Goal: Information Seeking & Learning: Understand process/instructions

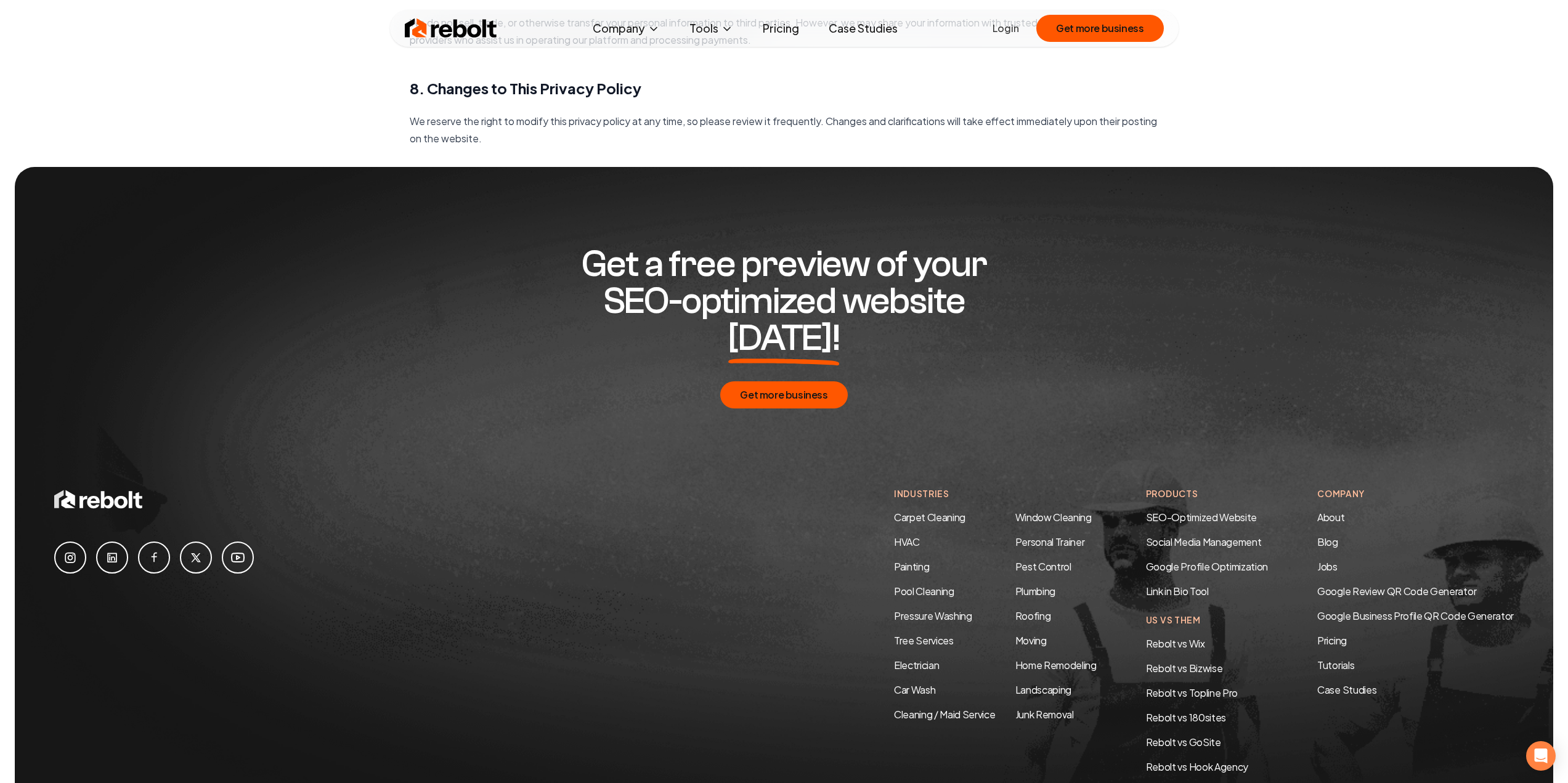
scroll to position [1343, 0]
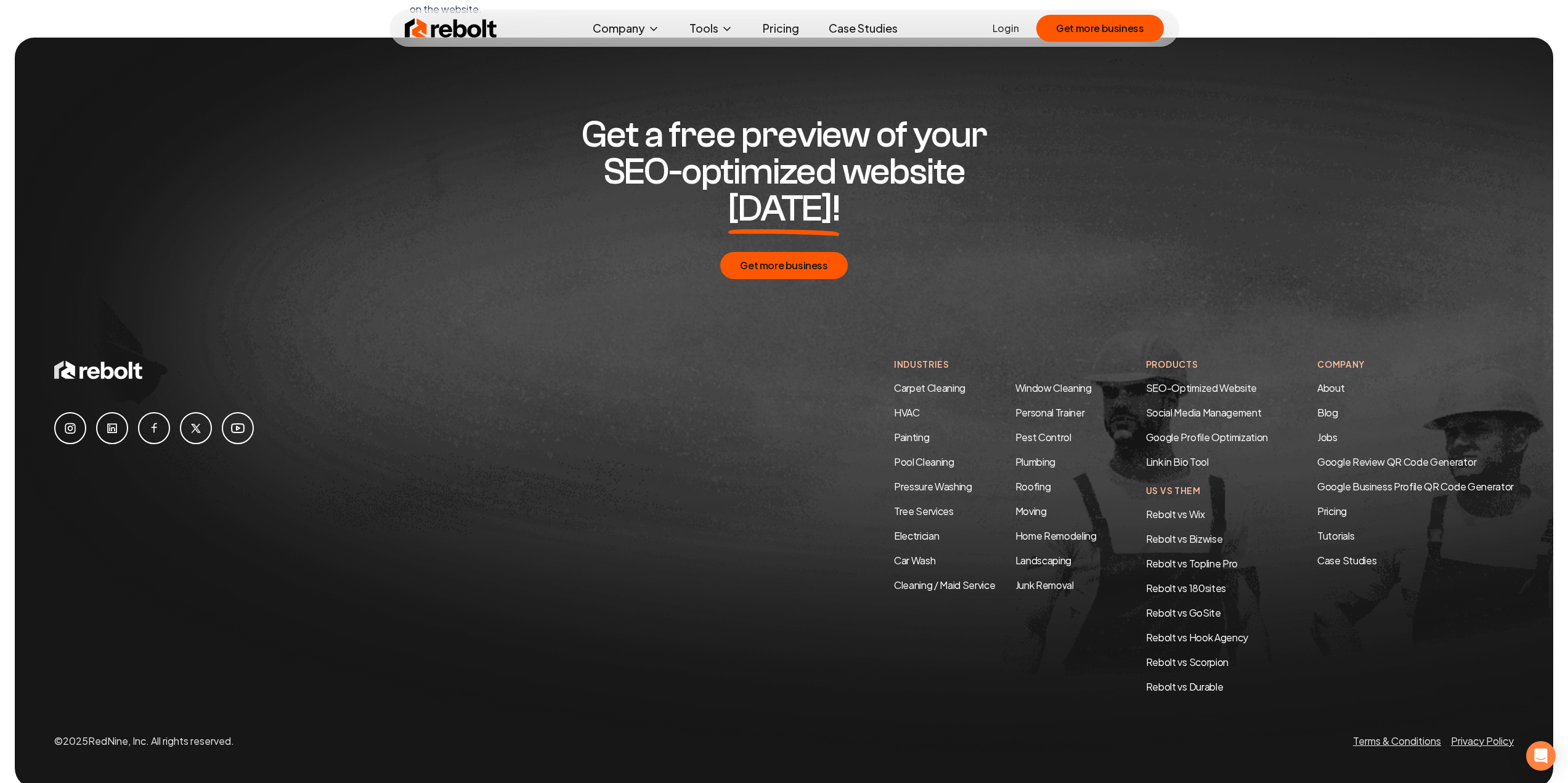
click at [69, 421] on icon at bounding box center [70, 428] width 14 height 14
click at [117, 421] on icon at bounding box center [112, 428] width 14 height 14
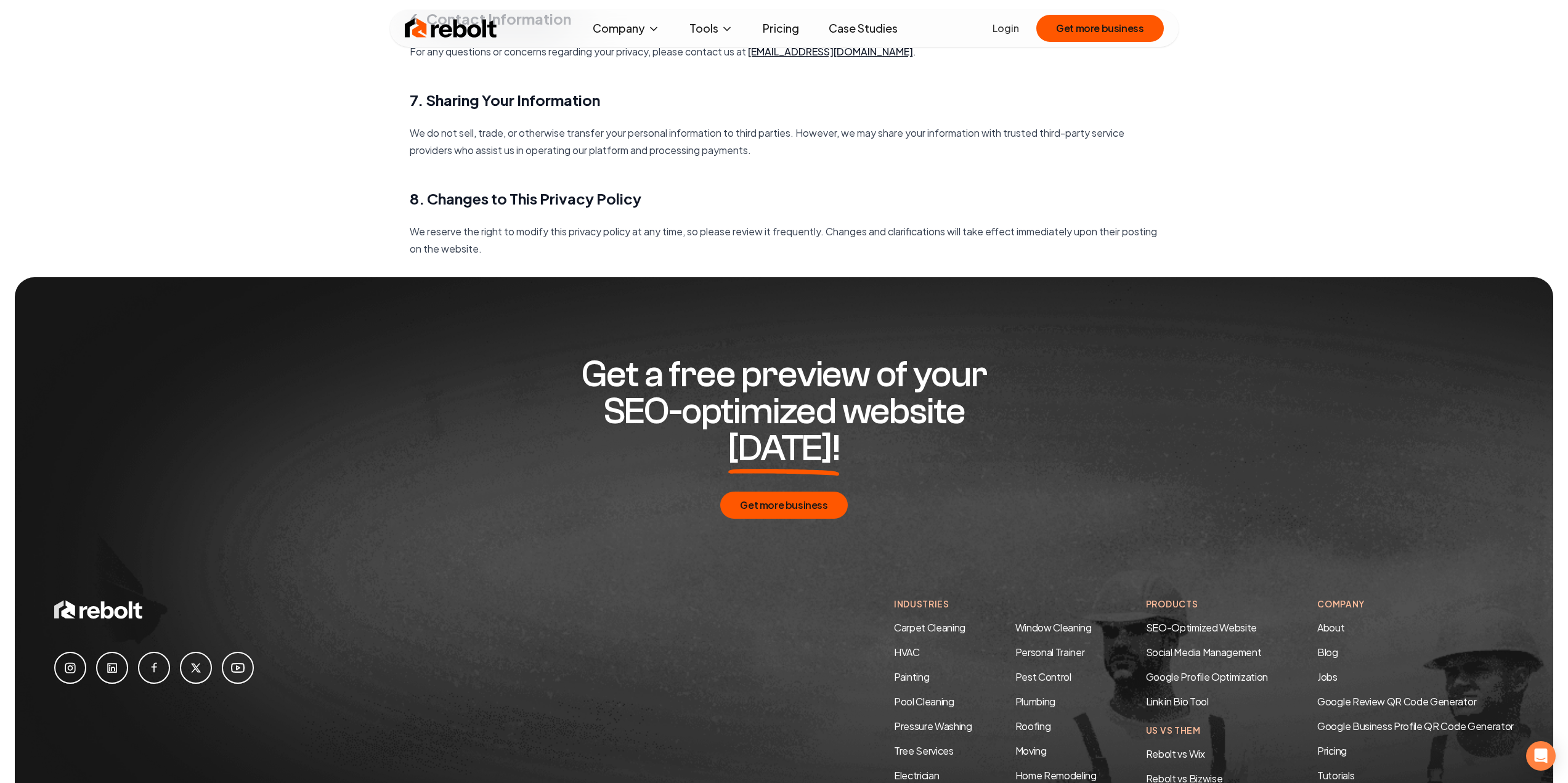
scroll to position [1109, 0]
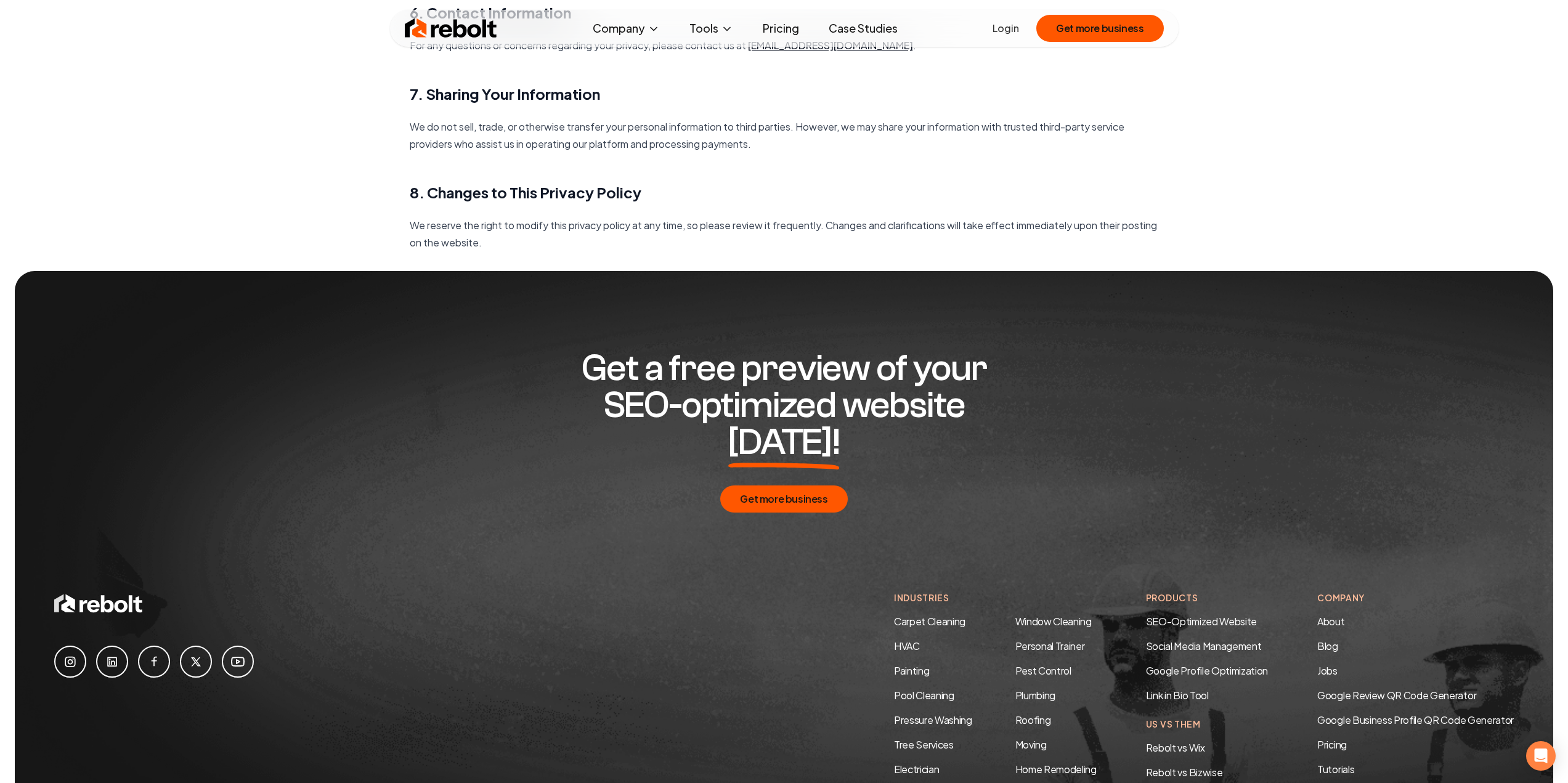
click at [238, 654] on link at bounding box center [238, 662] width 32 height 32
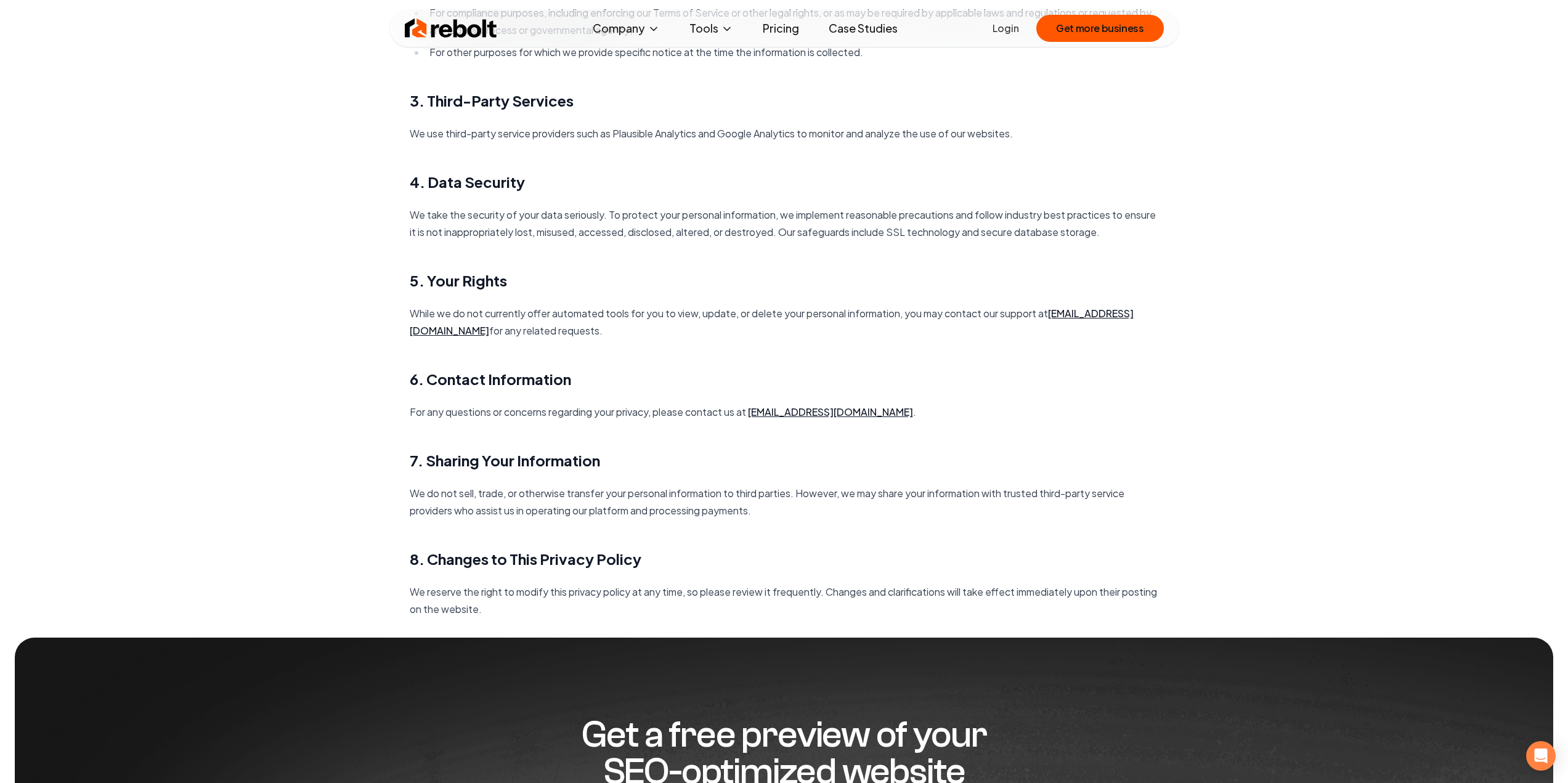
scroll to position [740, 0]
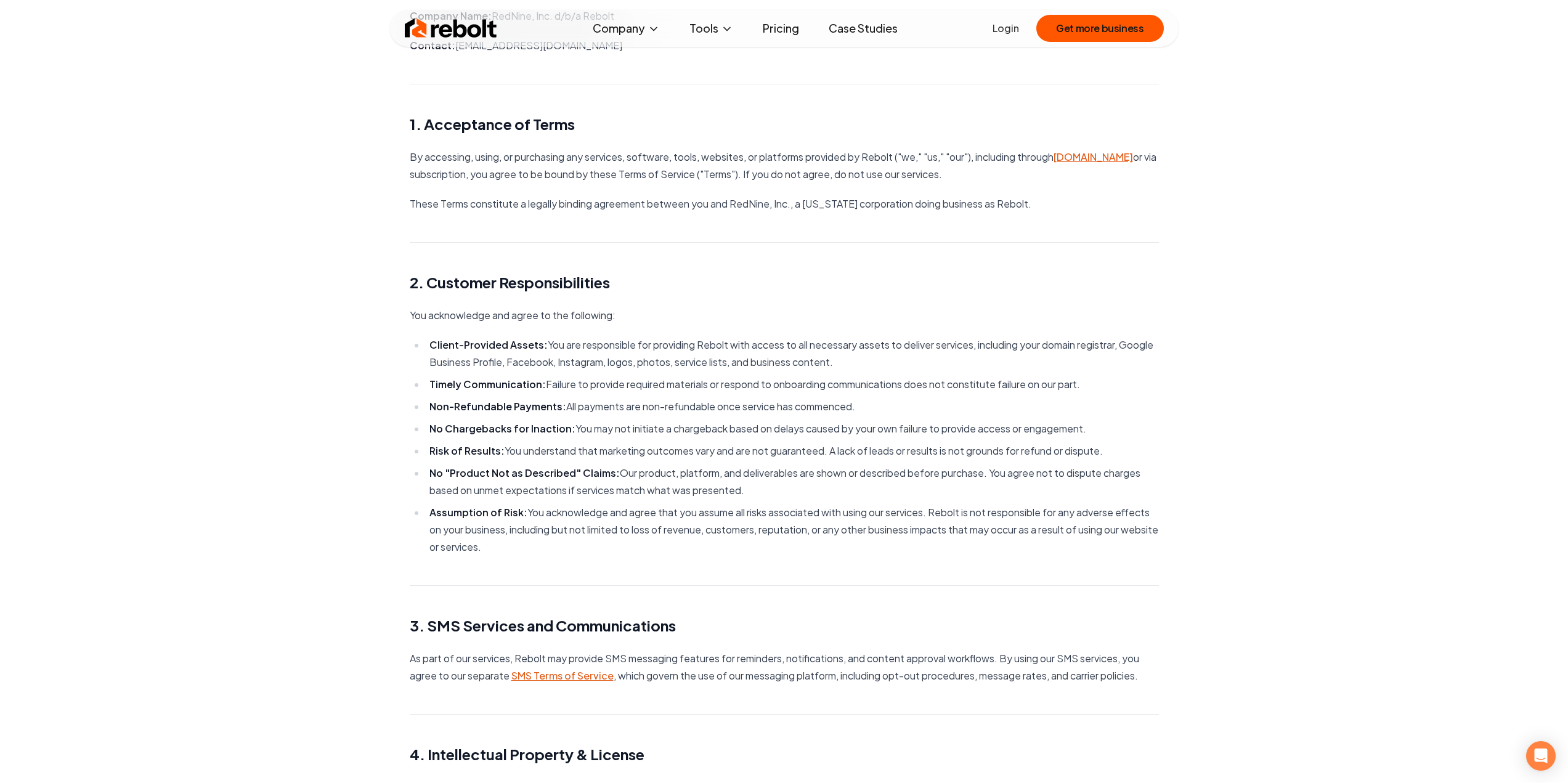
scroll to position [195, 0]
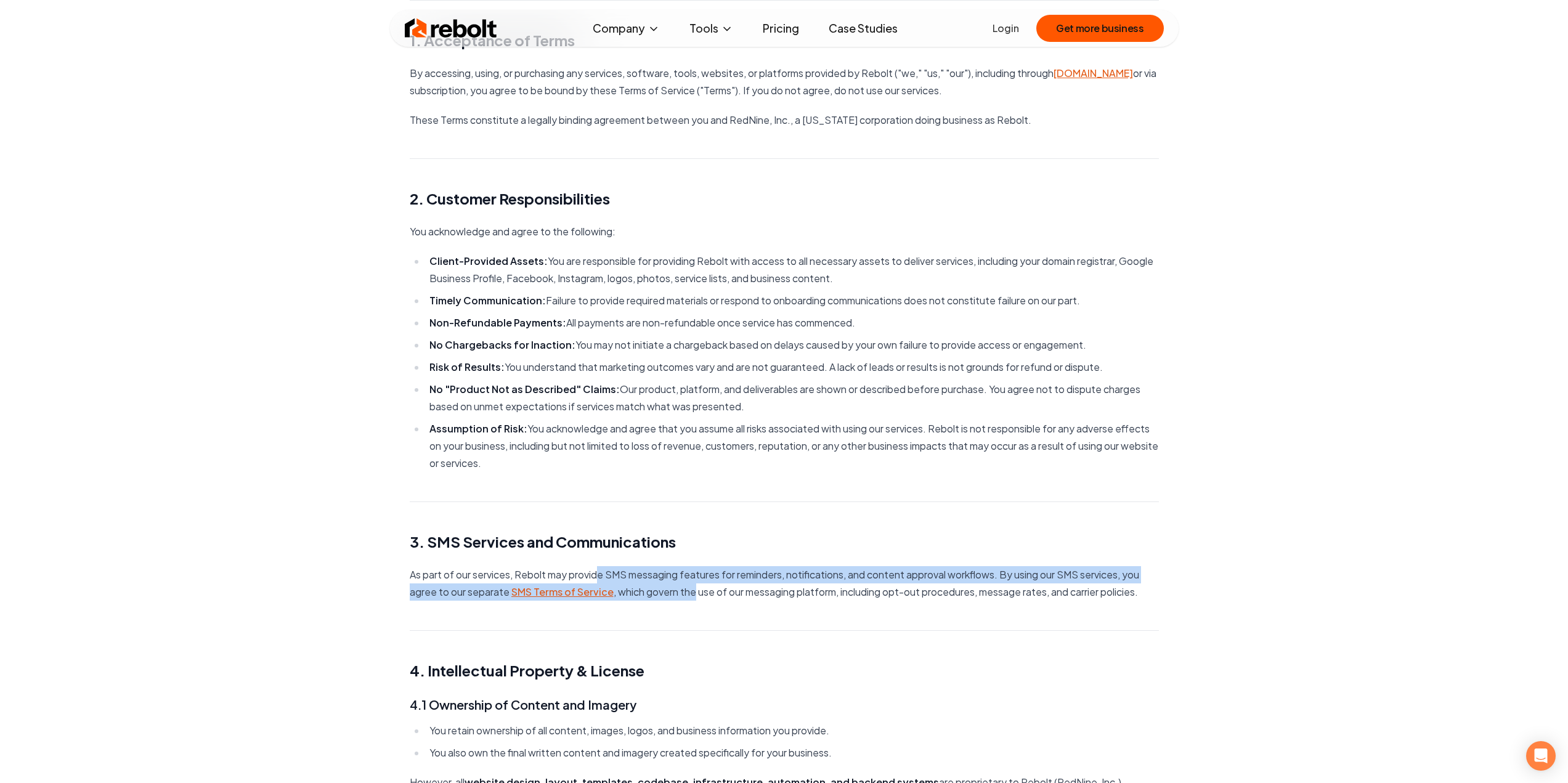
drag, startPoint x: 599, startPoint y: 576, endPoint x: 694, endPoint y: 586, distance: 95.5
click at [694, 586] on p "As part of our services, Rebolt may provide SMS messaging features for reminder…" at bounding box center [784, 583] width 749 height 35
click at [749, 580] on p "As part of our services, Rebolt may provide SMS messaging features for reminder…" at bounding box center [784, 583] width 749 height 35
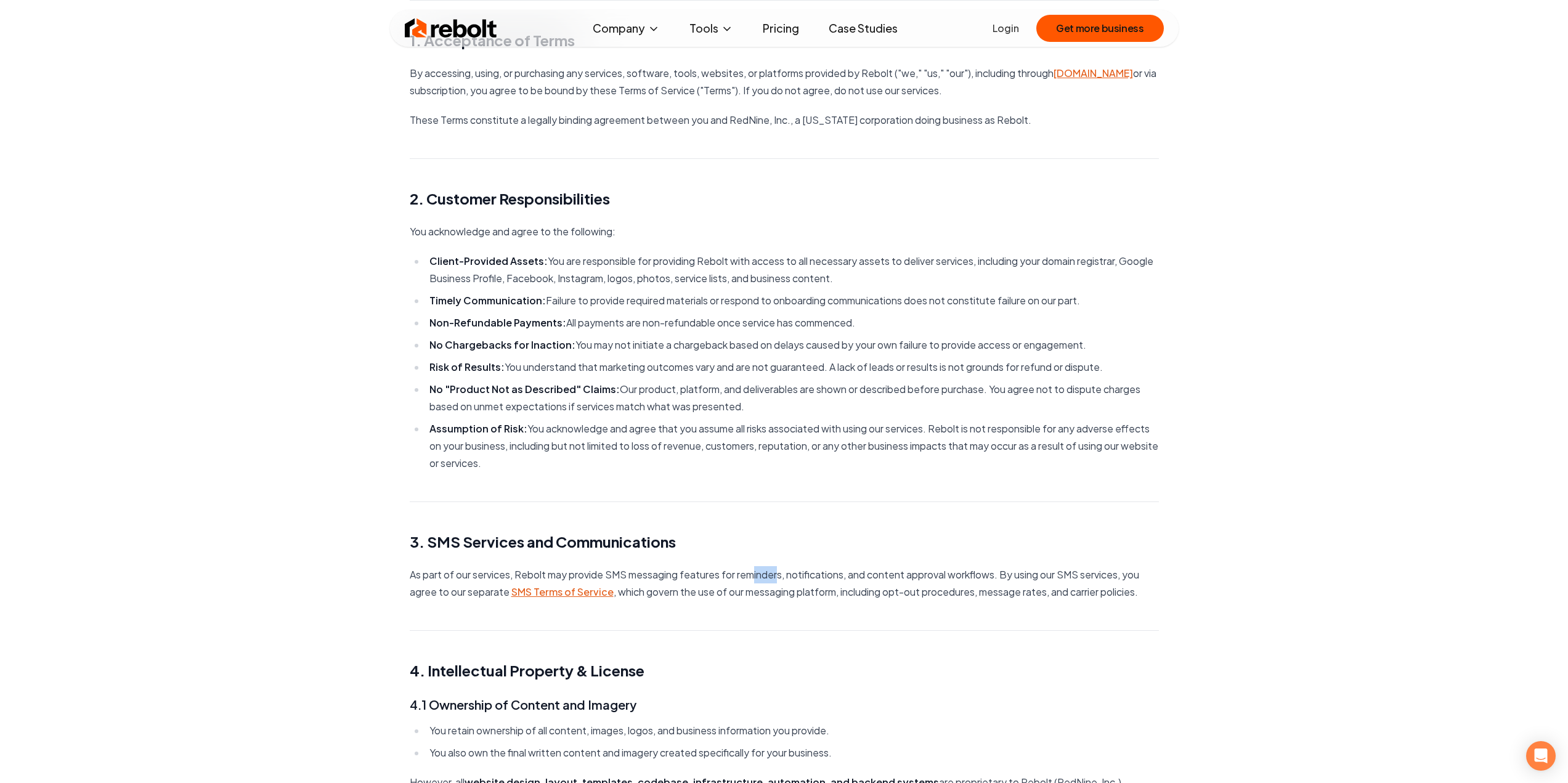
drag, startPoint x: 756, startPoint y: 575, endPoint x: 785, endPoint y: 572, distance: 29.2
click at [785, 572] on p "As part of our services, Rebolt may provide SMS messaging features for reminder…" at bounding box center [784, 583] width 749 height 35
drag, startPoint x: 800, startPoint y: 569, endPoint x: 867, endPoint y: 576, distance: 67.4
click at [848, 575] on p "As part of our services, Rebolt may provide SMS messaging features for reminder…" at bounding box center [784, 583] width 749 height 35
drag, startPoint x: 909, startPoint y: 570, endPoint x: 954, endPoint y: 571, distance: 45.0
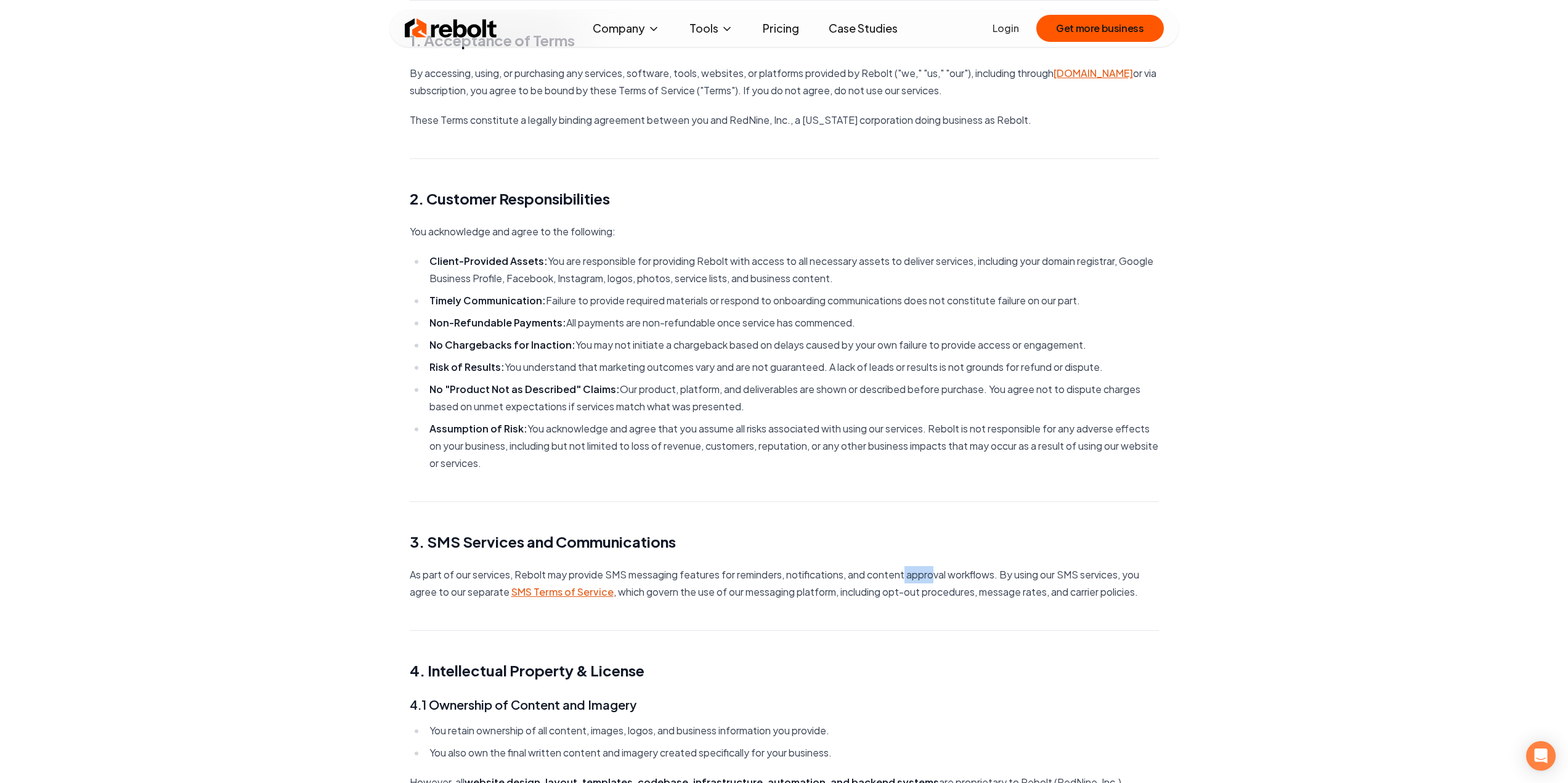
click at [943, 572] on p "As part of our services, Rebolt may provide SMS messaging features for reminder…" at bounding box center [784, 583] width 749 height 35
click at [1008, 572] on p "As part of our services, Rebolt may provide SMS messaging features for reminder…" at bounding box center [784, 583] width 749 height 35
drag, startPoint x: 1009, startPoint y: 569, endPoint x: 1131, endPoint y: 570, distance: 122.0
click at [1131, 570] on p "As part of our services, Rebolt may provide SMS messaging features for reminder…" at bounding box center [784, 583] width 749 height 35
drag, startPoint x: 623, startPoint y: 592, endPoint x: 840, endPoint y: 590, distance: 217.0
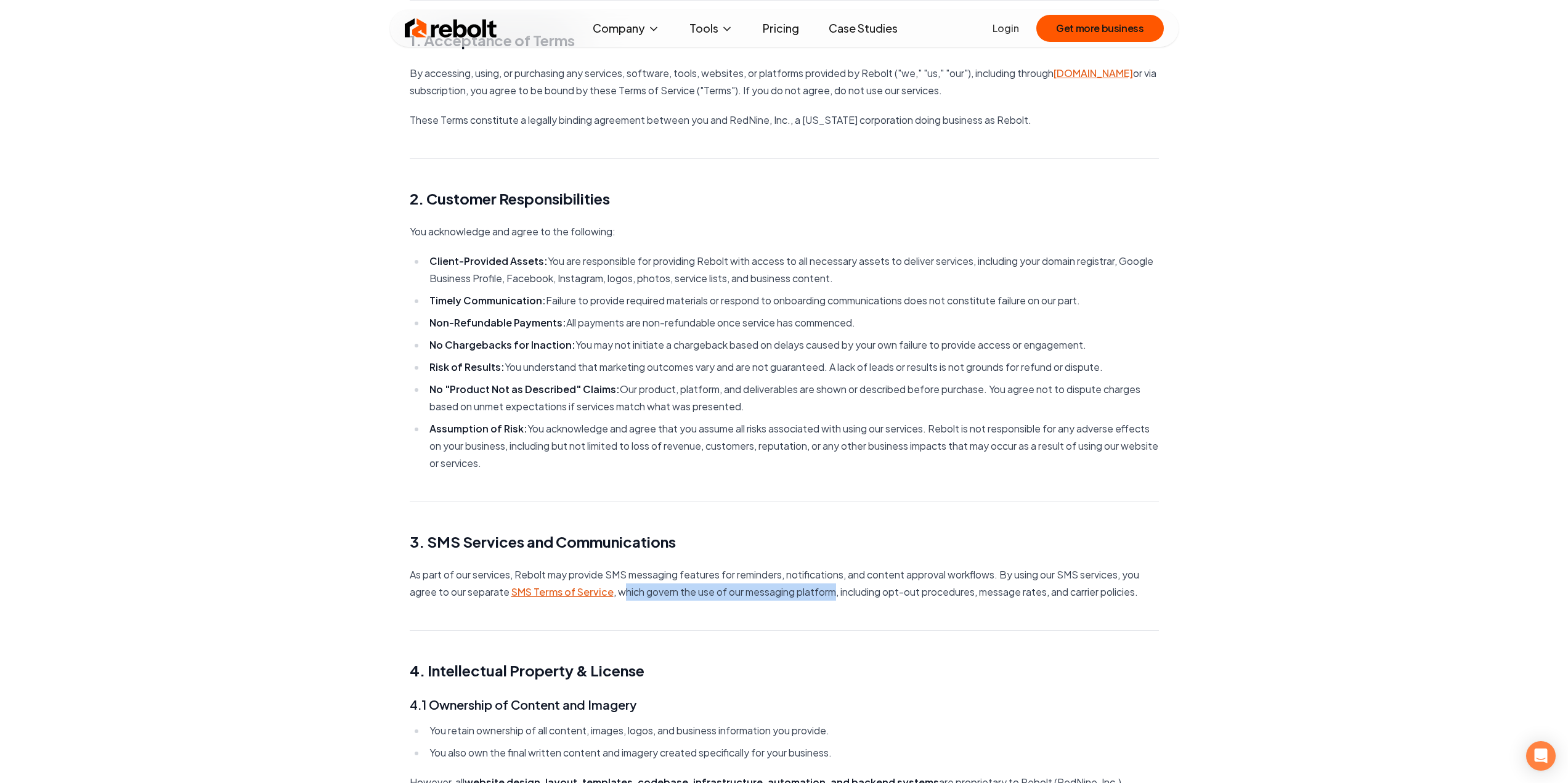
click at [838, 590] on p "As part of our services, Rebolt may provide SMS messaging features for reminder…" at bounding box center [784, 583] width 749 height 35
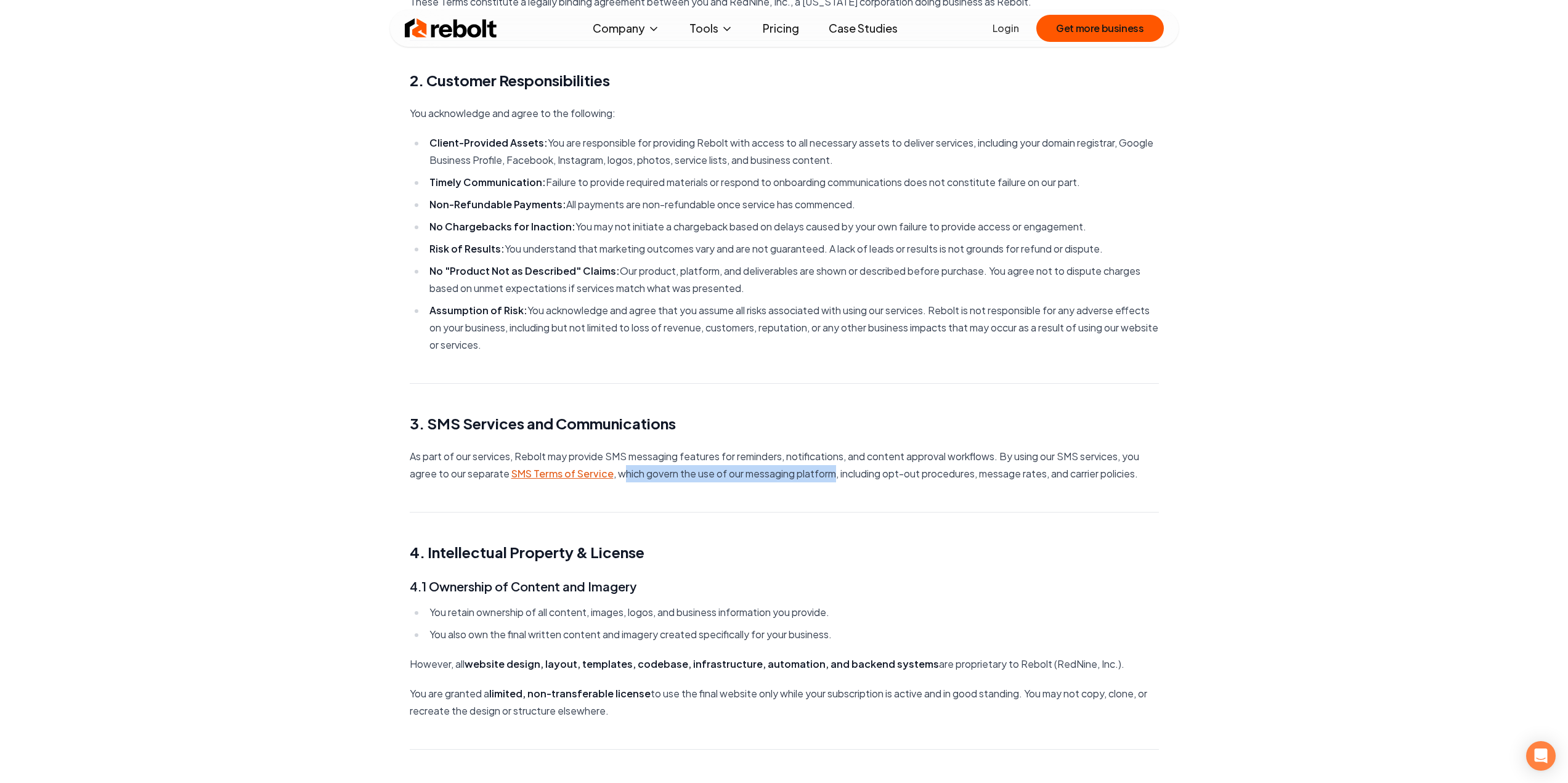
scroll to position [318, 0]
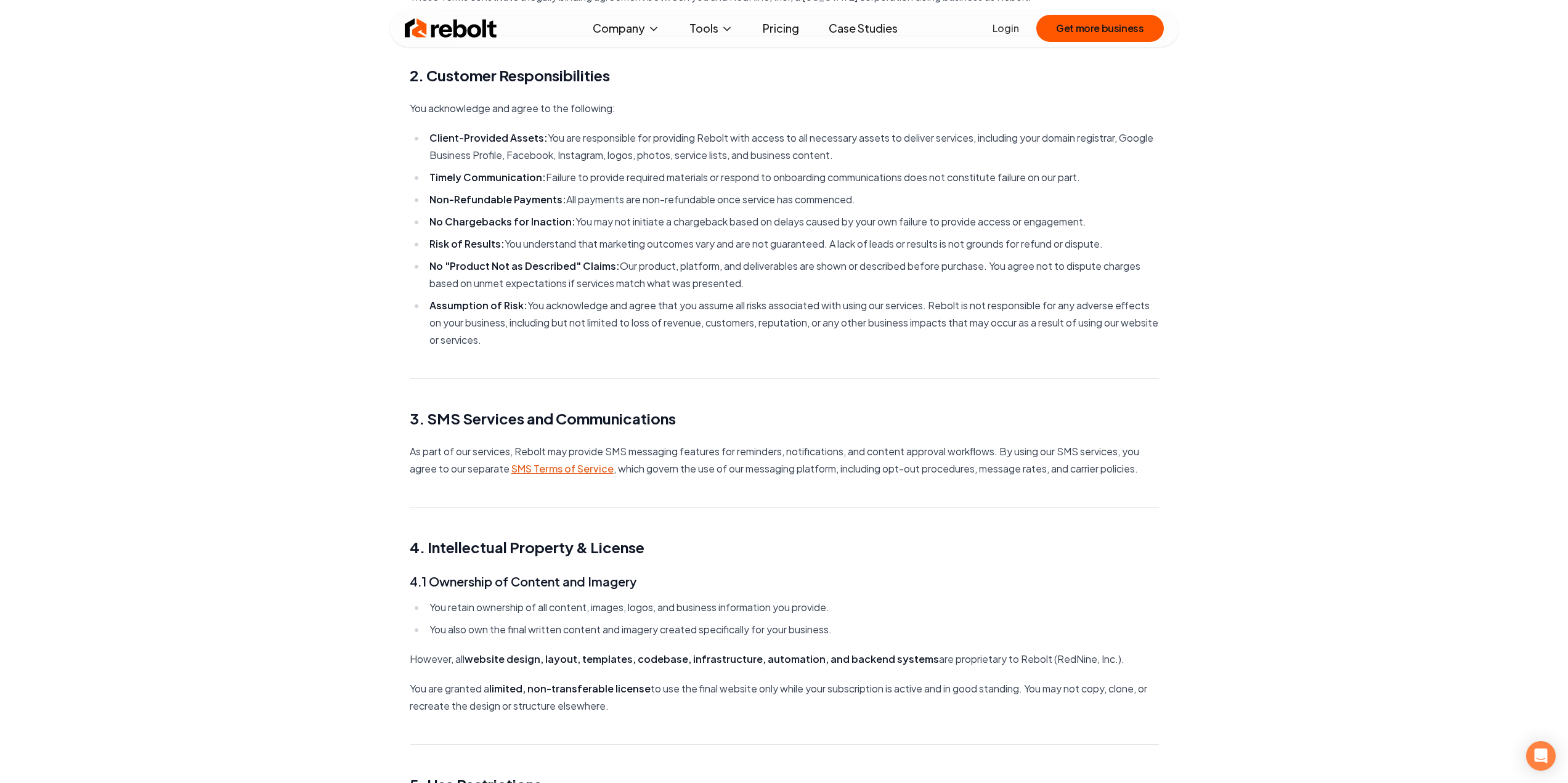
click at [605, 475] on p "As part of our services, Rebolt may provide SMS messaging features for reminder…" at bounding box center [784, 460] width 749 height 35
click at [603, 473] on link "SMS Terms of Service" at bounding box center [562, 469] width 102 height 13
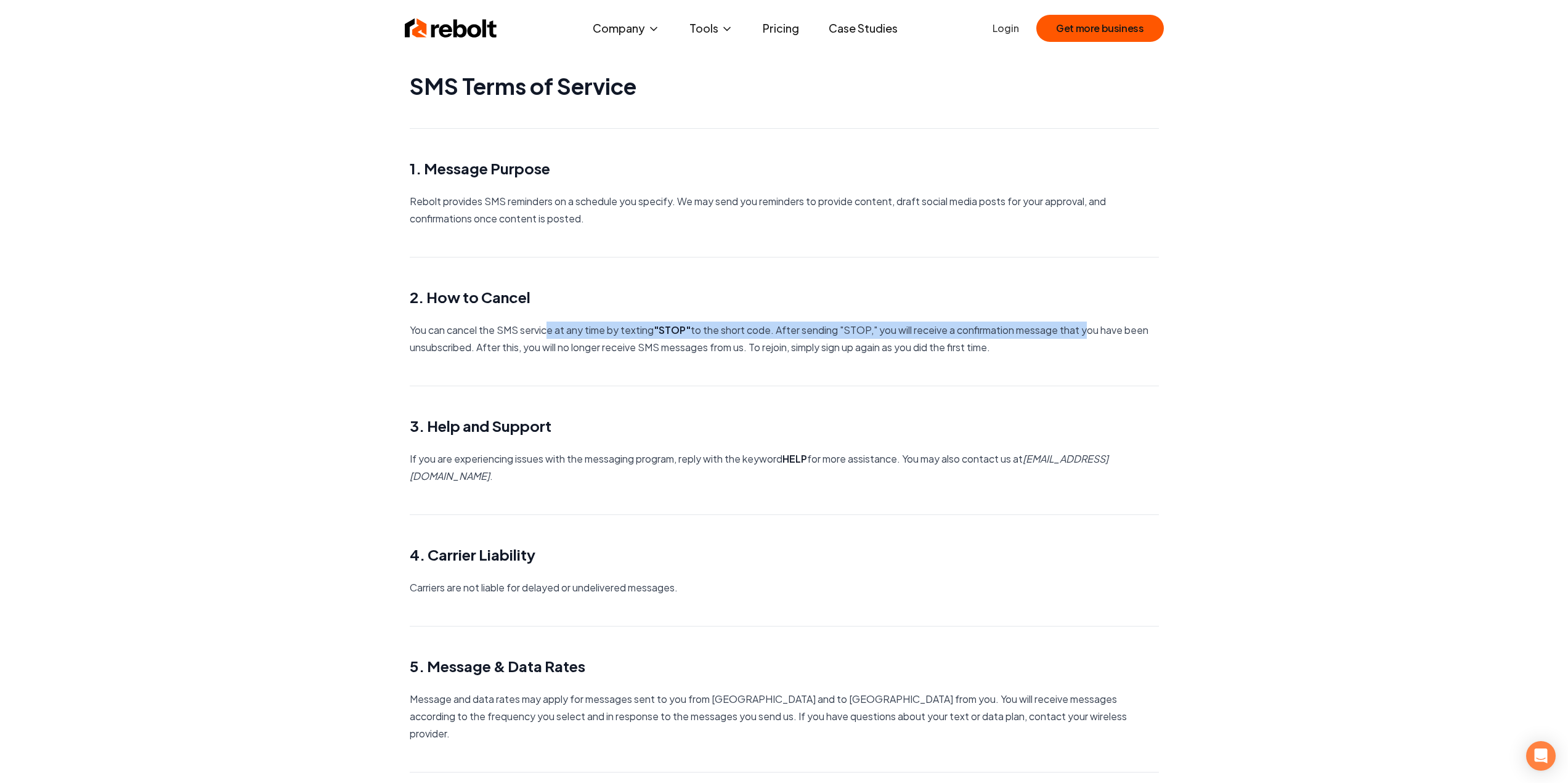
drag, startPoint x: 550, startPoint y: 327, endPoint x: 1086, endPoint y: 327, distance: 536.0
click at [1086, 327] on p "You can cancel the SMS service at any time by texting "STOP" to the short code.…" at bounding box center [784, 338] width 749 height 35
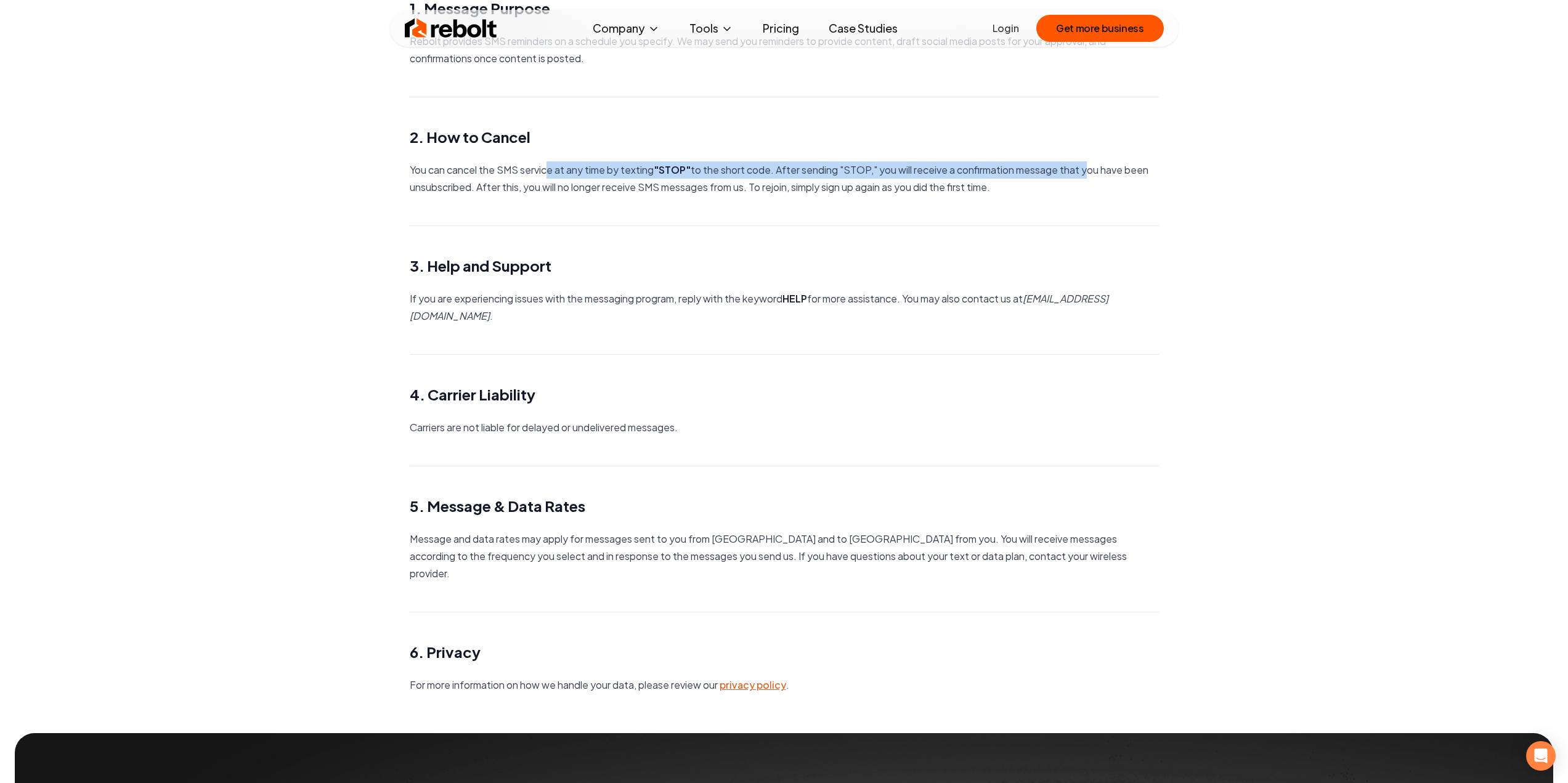
scroll to position [185, 0]
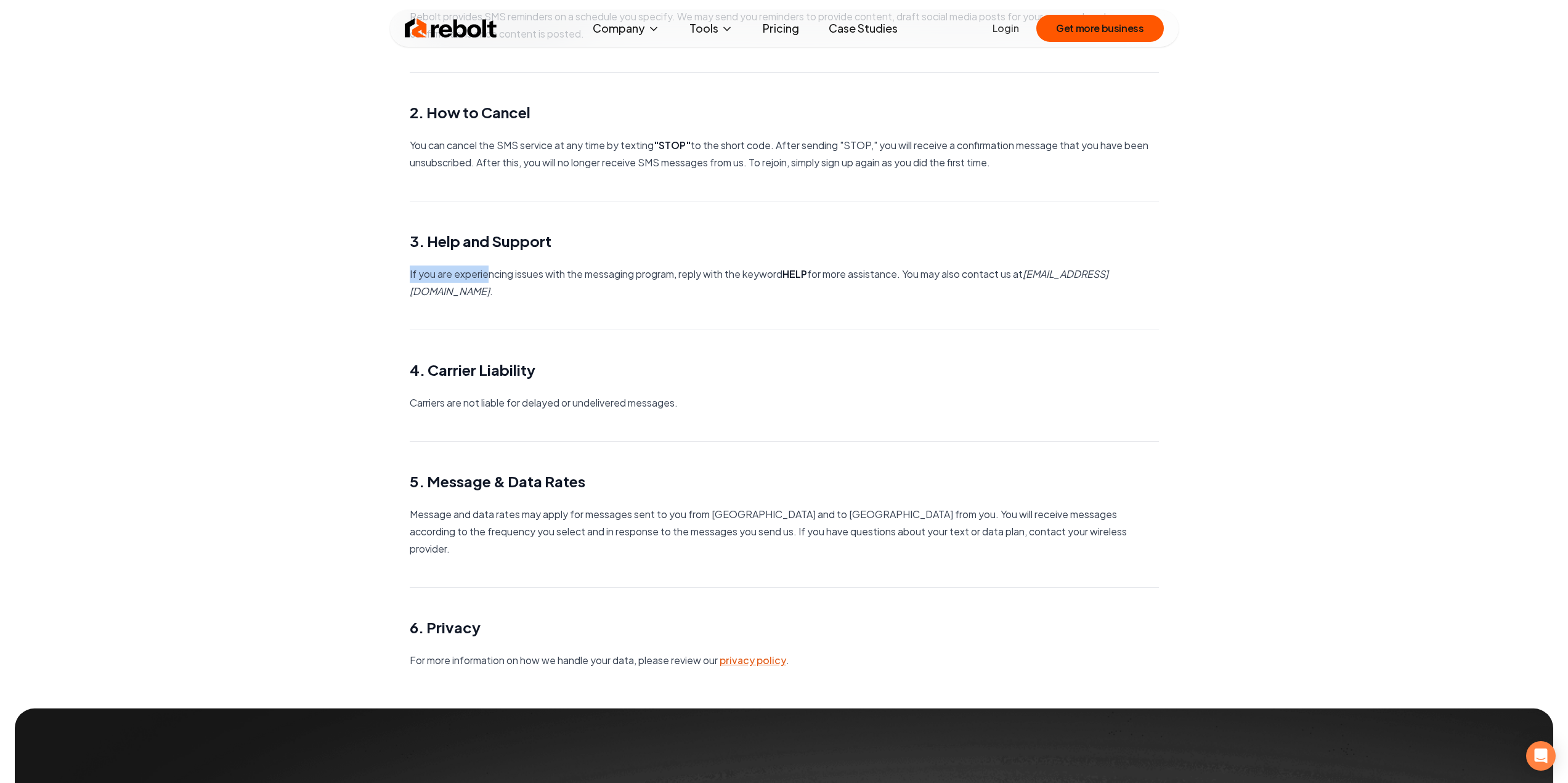
drag, startPoint x: 488, startPoint y: 274, endPoint x: 844, endPoint y: 307, distance: 357.5
click at [841, 307] on main "SMS Terms of Service 1. Message Purpose Rebolt provides SMS reminders on a sche…" at bounding box center [784, 242] width 788 height 854
drag, startPoint x: 615, startPoint y: 490, endPoint x: 758, endPoint y: 502, distance: 143.5
click at [752, 506] on p "Message and data rates may apply for messages sent to you from us and to us fro…" at bounding box center [784, 531] width 749 height 51
click at [840, 506] on p "Message and data rates may apply for messages sent to you from us and to us fro…" at bounding box center [784, 531] width 749 height 51
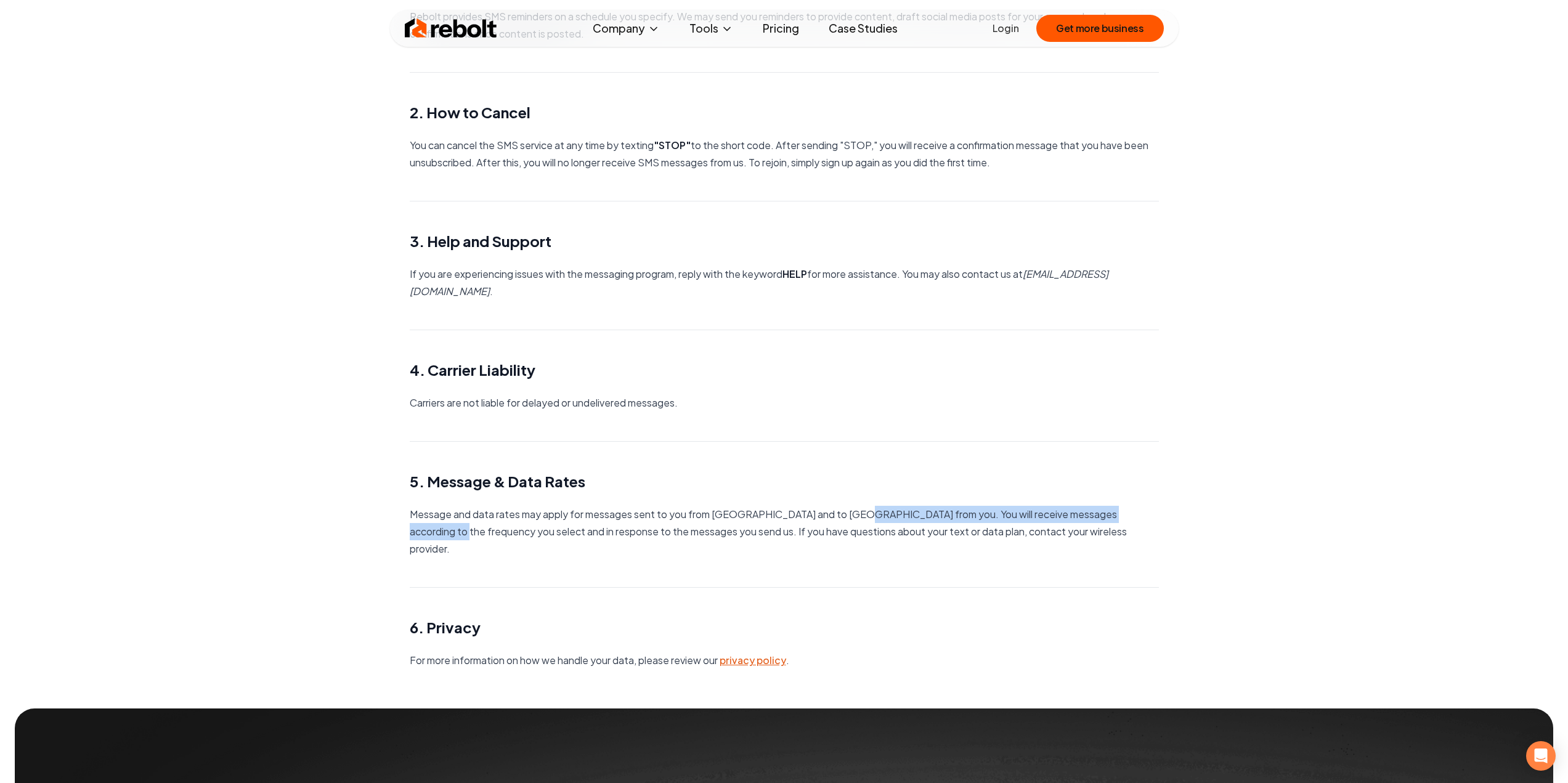
drag, startPoint x: 844, startPoint y: 499, endPoint x: 1137, endPoint y: 502, distance: 293.0
click at [1137, 506] on p "Message and data rates may apply for messages sent to you from us and to us fro…" at bounding box center [784, 531] width 749 height 51
